Goal: Task Accomplishment & Management: Complete application form

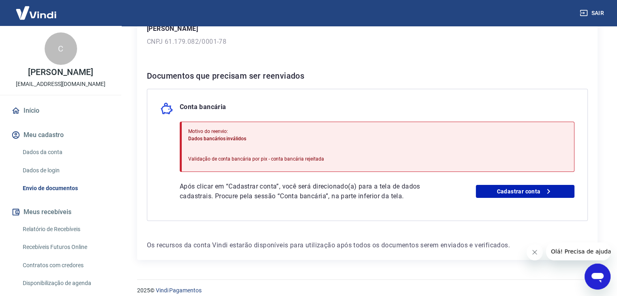
scroll to position [136, 0]
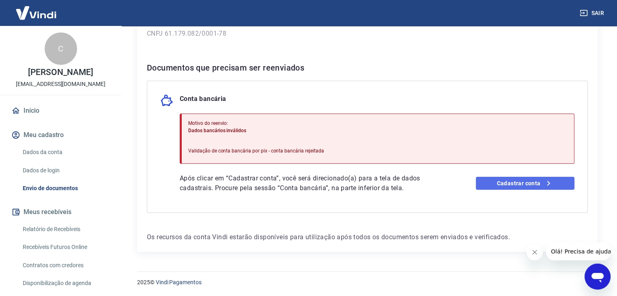
click at [495, 182] on link "Cadastrar conta" at bounding box center [525, 183] width 99 height 13
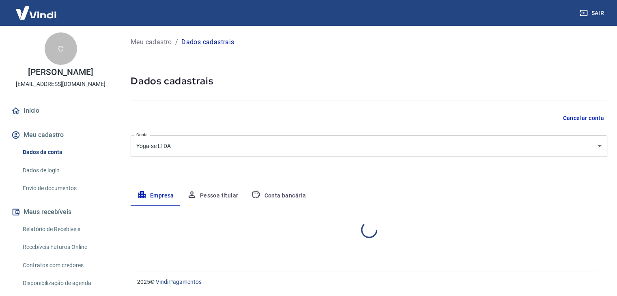
select select "SC"
select select "business"
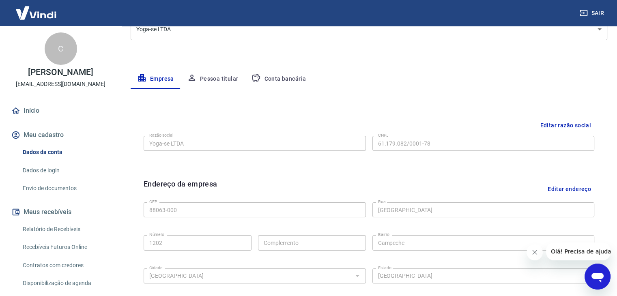
scroll to position [119, 0]
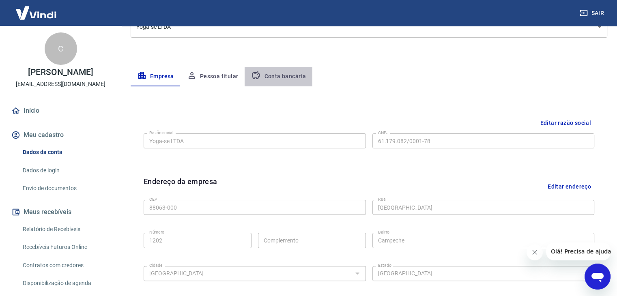
click at [280, 83] on button "Conta bancária" at bounding box center [279, 76] width 68 height 19
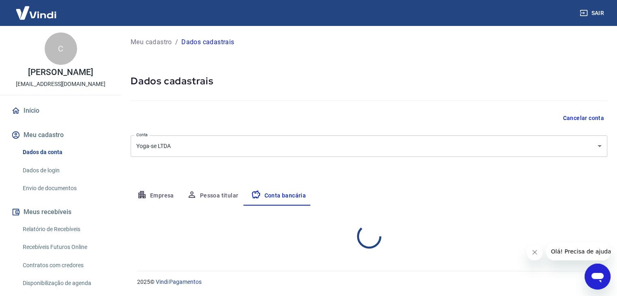
scroll to position [0, 0]
select select "1"
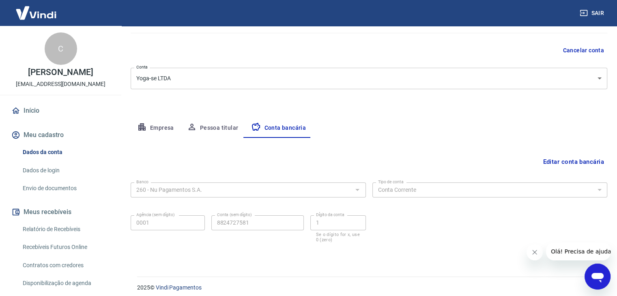
scroll to position [73, 0]
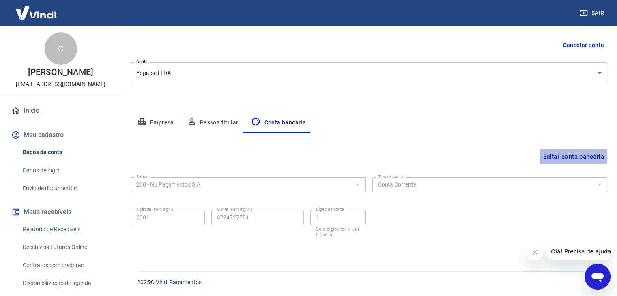
click at [559, 157] on button "Editar conta bancária" at bounding box center [574, 156] width 68 height 15
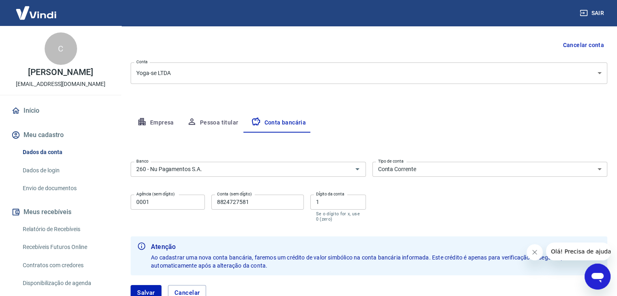
click at [514, 218] on div "Banco 260 - Nu Pagamentos S.A. Banco Tipo de conta Conta Corrente Conta Poupanç…" at bounding box center [369, 191] width 477 height 65
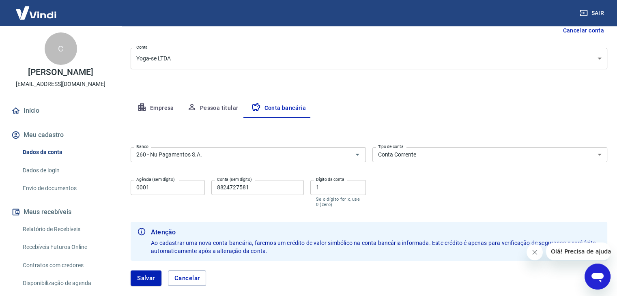
scroll to position [132, 0]
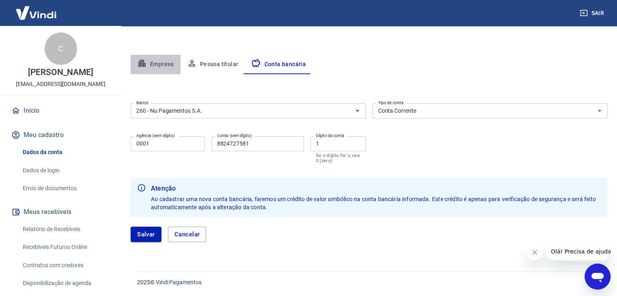
click at [156, 62] on button "Empresa" at bounding box center [156, 64] width 50 height 19
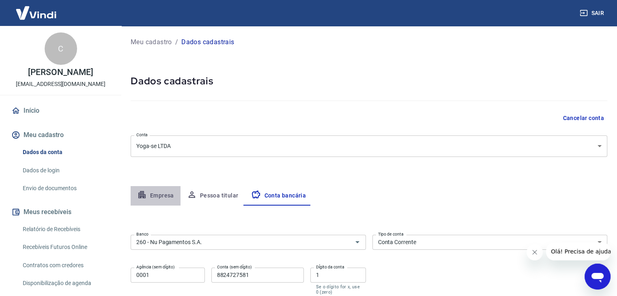
select select "SC"
select select "business"
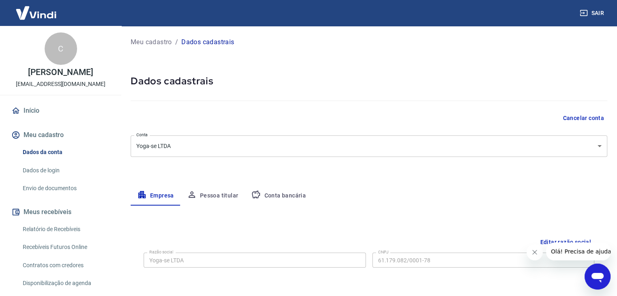
click at [213, 195] on button "Pessoa titular" at bounding box center [213, 195] width 65 height 19
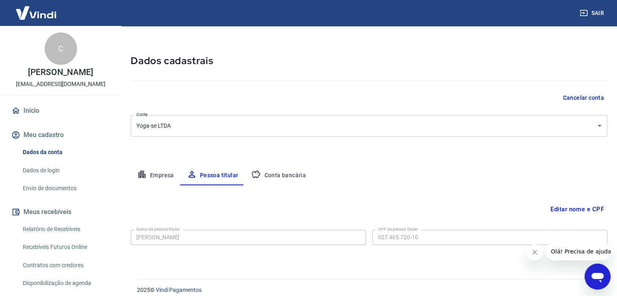
scroll to position [28, 0]
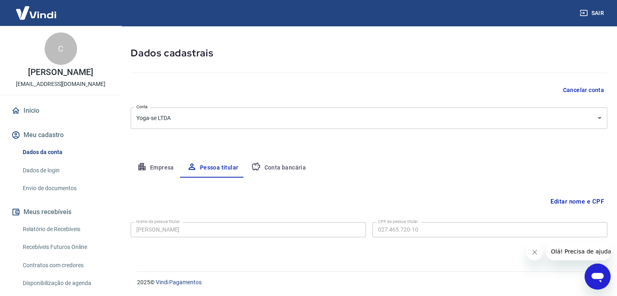
click at [279, 167] on button "Conta bancária" at bounding box center [279, 167] width 68 height 19
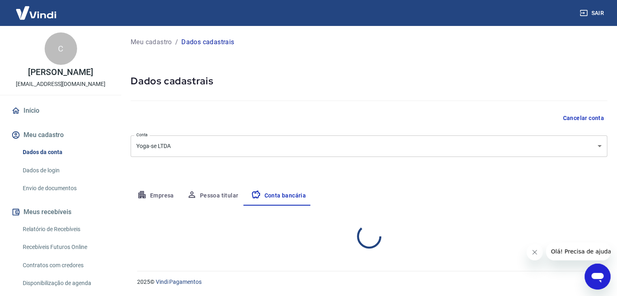
scroll to position [0, 0]
select select "1"
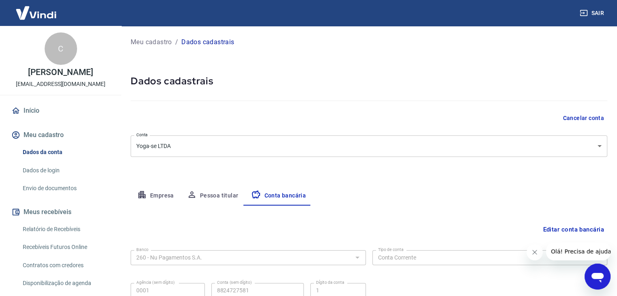
scroll to position [73, 0]
